Goal: Check status: Check status

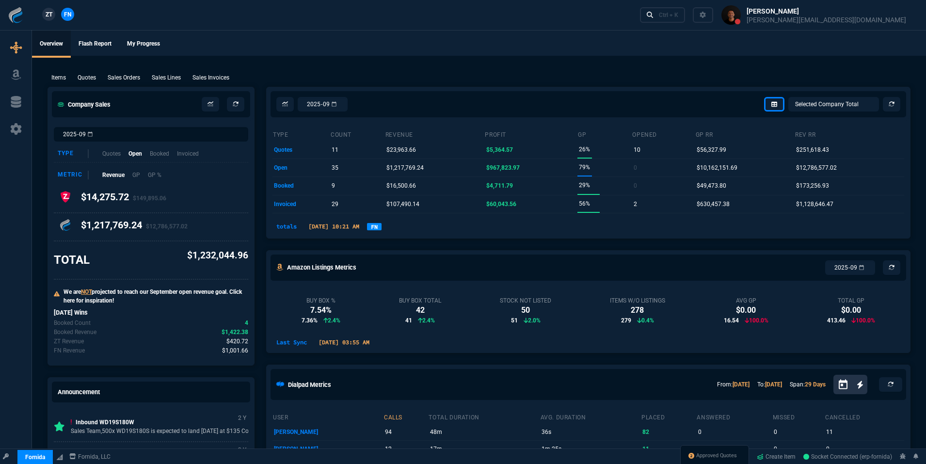
select select "18: totals"
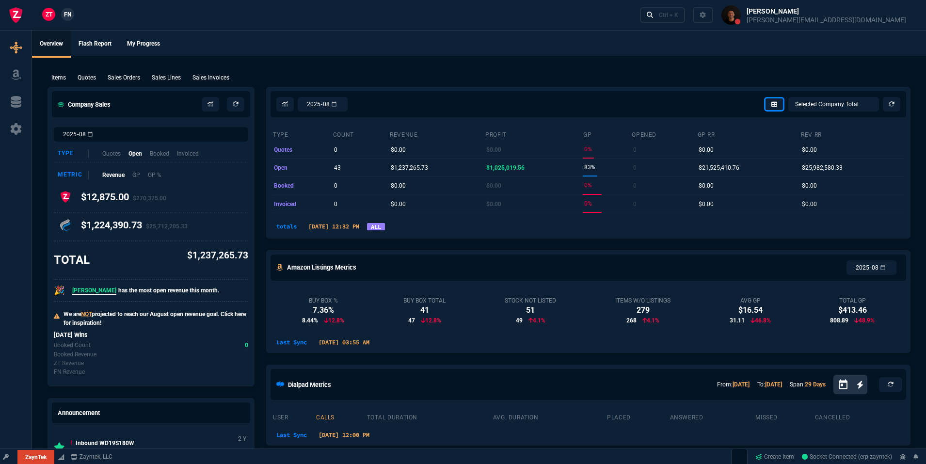
select select "18: totals"
select select
